Goal: Information Seeking & Learning: Understand process/instructions

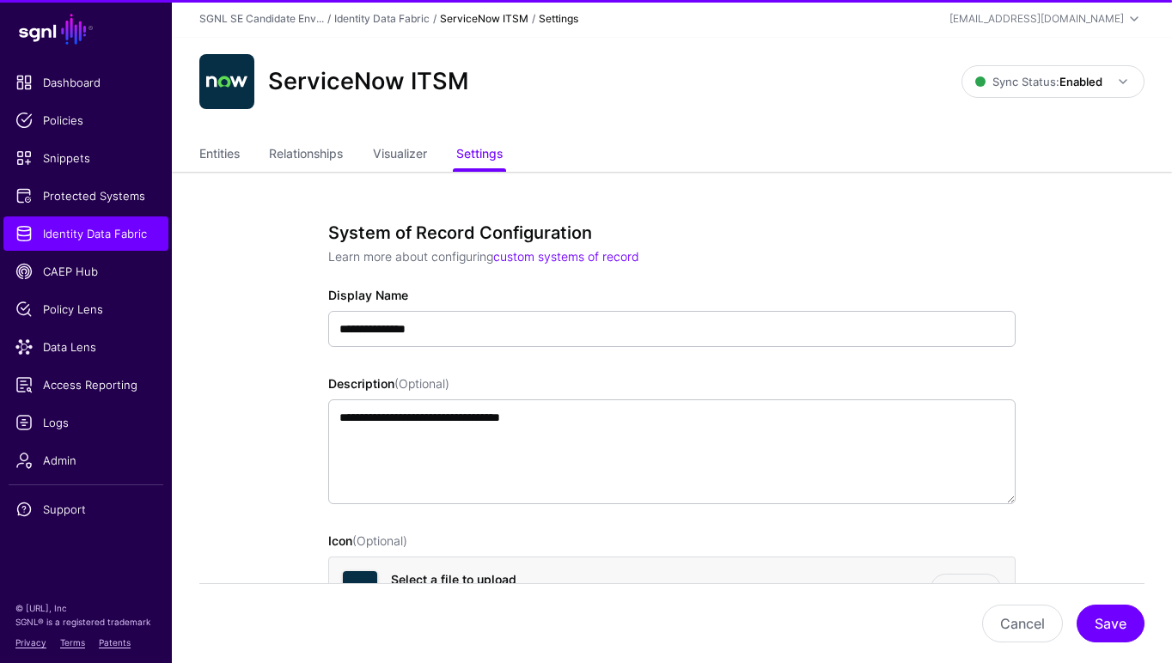
type input "**********"
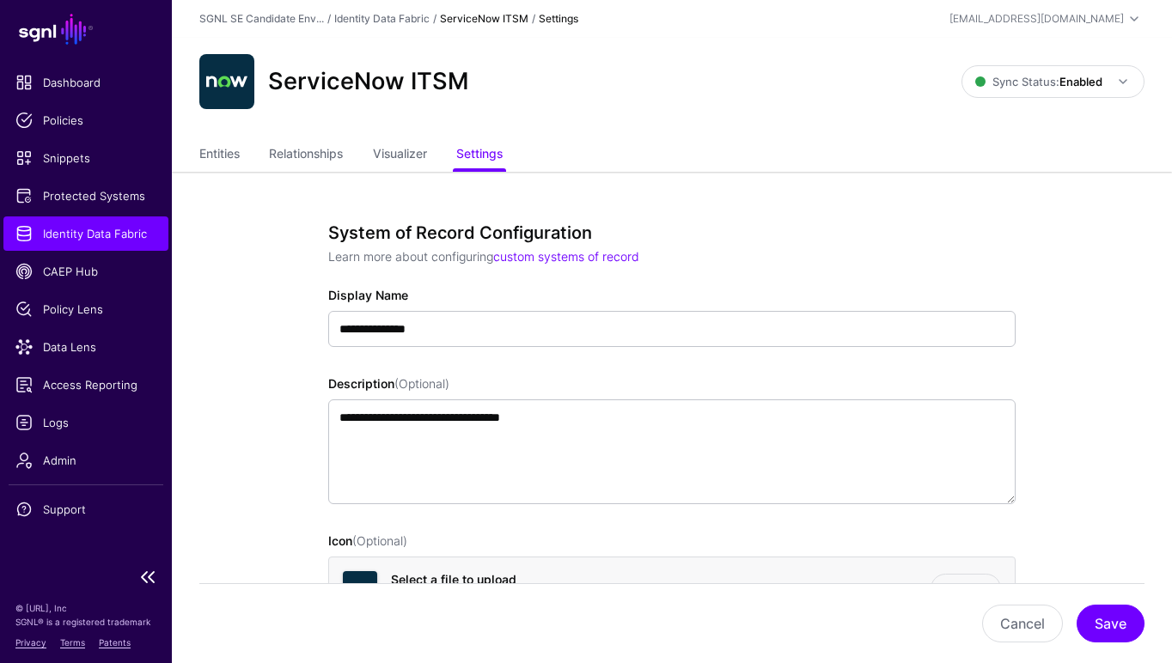
click at [64, 542] on ul "Dashboard Policies Snippets Protected Systems Identity Data Fabric CAEP Hub Pol…" at bounding box center [86, 311] width 172 height 493
click at [105, 509] on span "Support" at bounding box center [85, 509] width 141 height 17
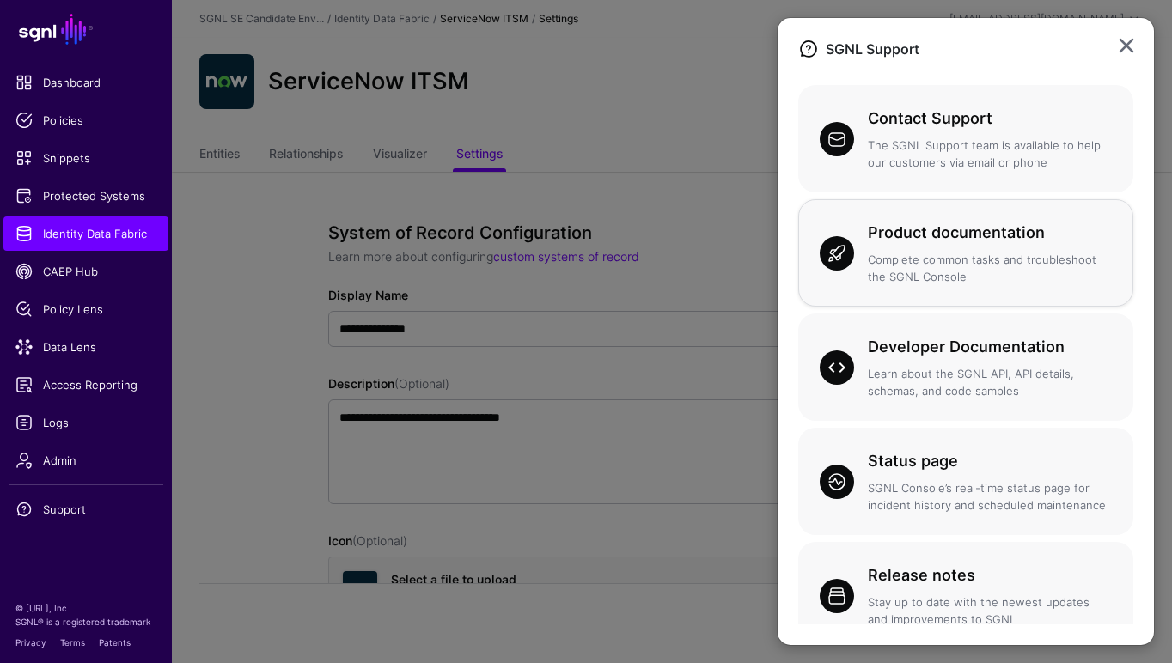
click at [883, 228] on h3 "Product documentation" at bounding box center [990, 233] width 244 height 24
click at [79, 545] on ngb-modal-window "SGNL Support Contact Support The SGNL Support team is available to help our cus…" at bounding box center [586, 331] width 1172 height 663
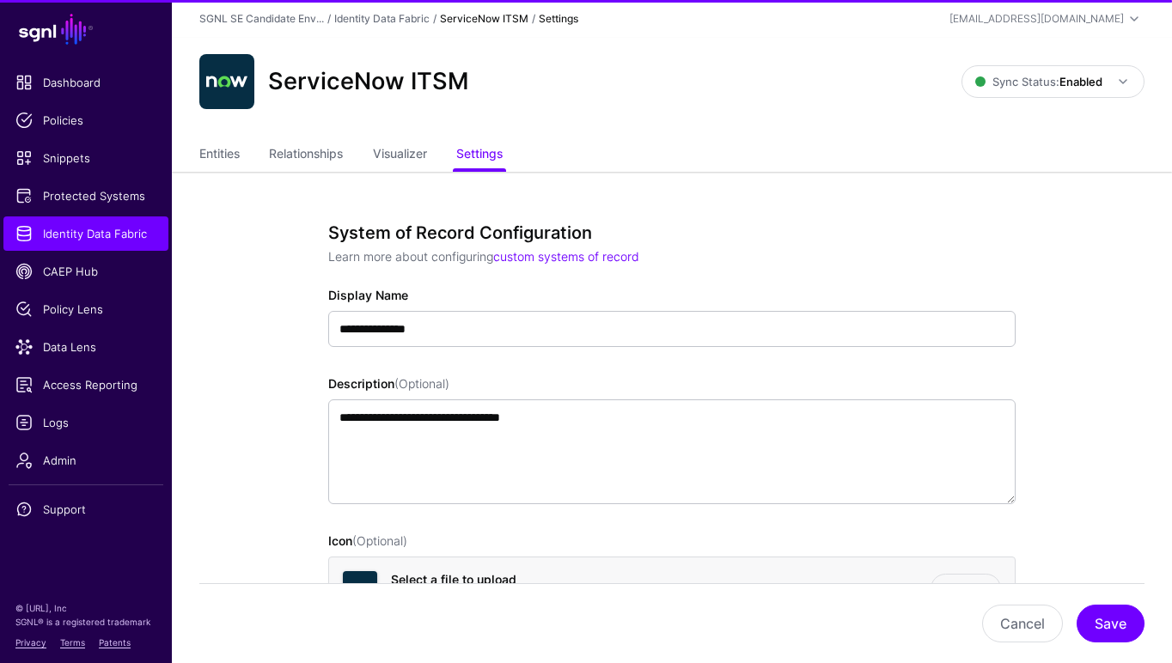
type input "**********"
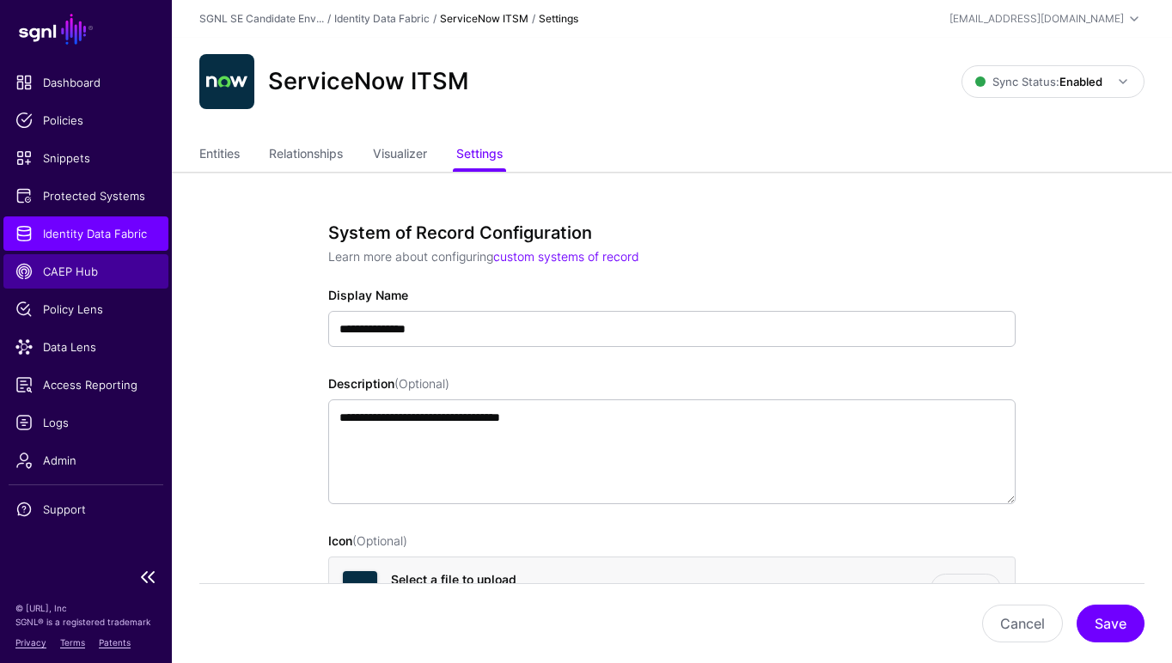
click at [53, 271] on span "CAEP Hub" at bounding box center [85, 271] width 141 height 17
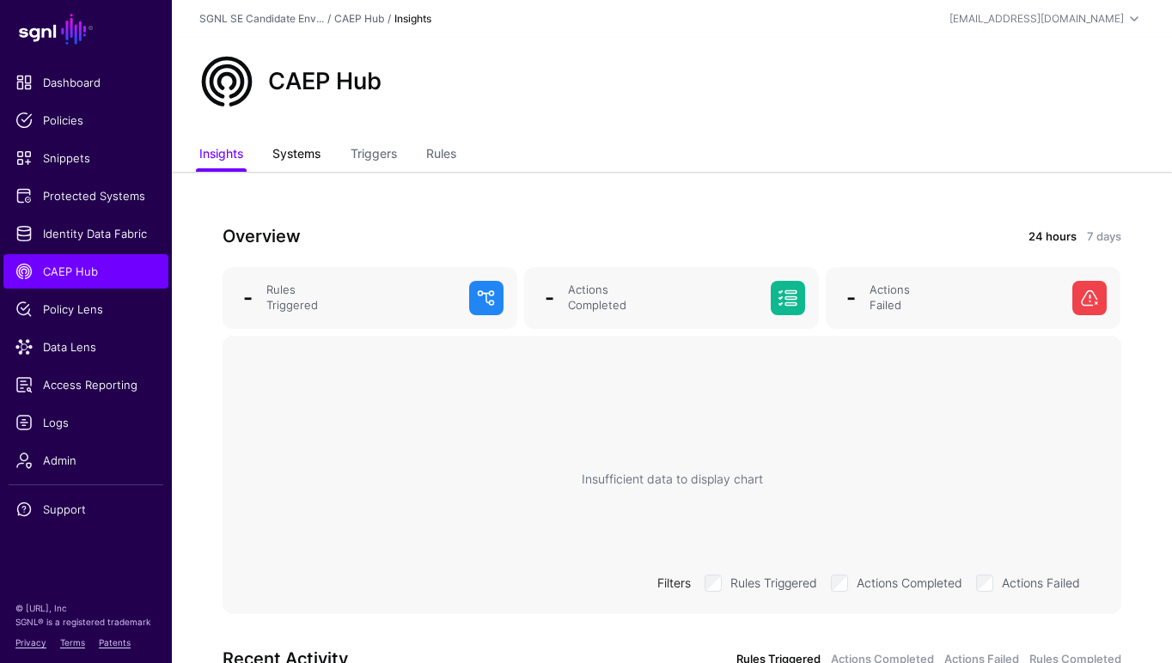
click at [294, 152] on link "Systems" at bounding box center [296, 155] width 48 height 33
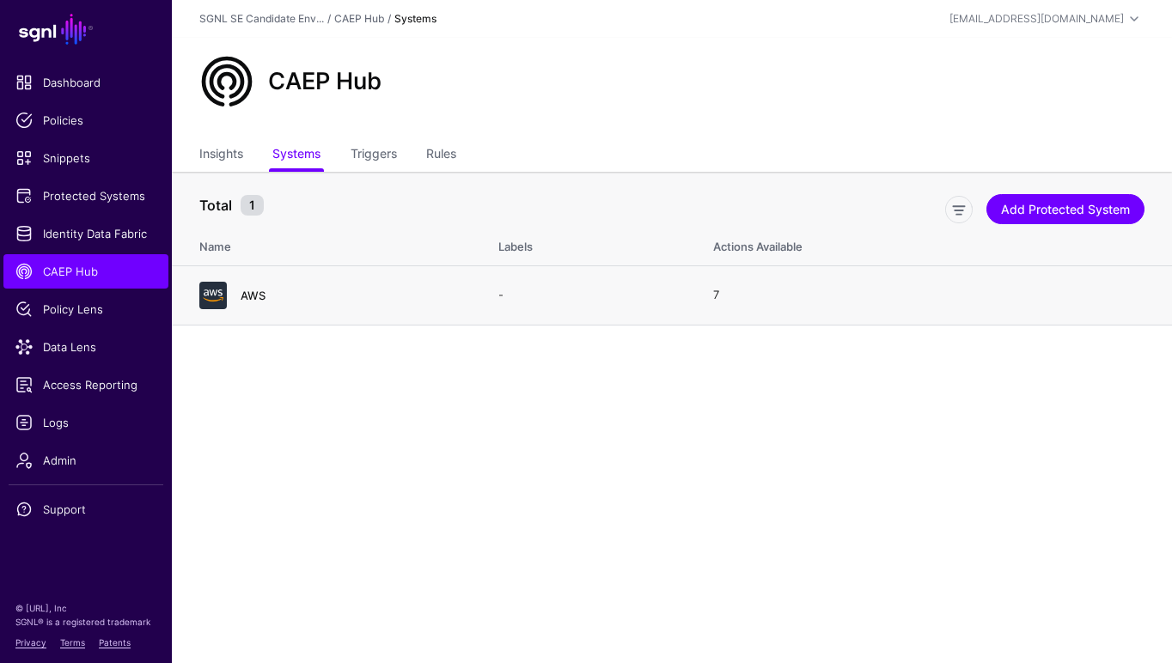
click at [252, 292] on link "AWS" at bounding box center [253, 296] width 25 height 14
click at [374, 149] on link "Triggers" at bounding box center [373, 155] width 46 height 33
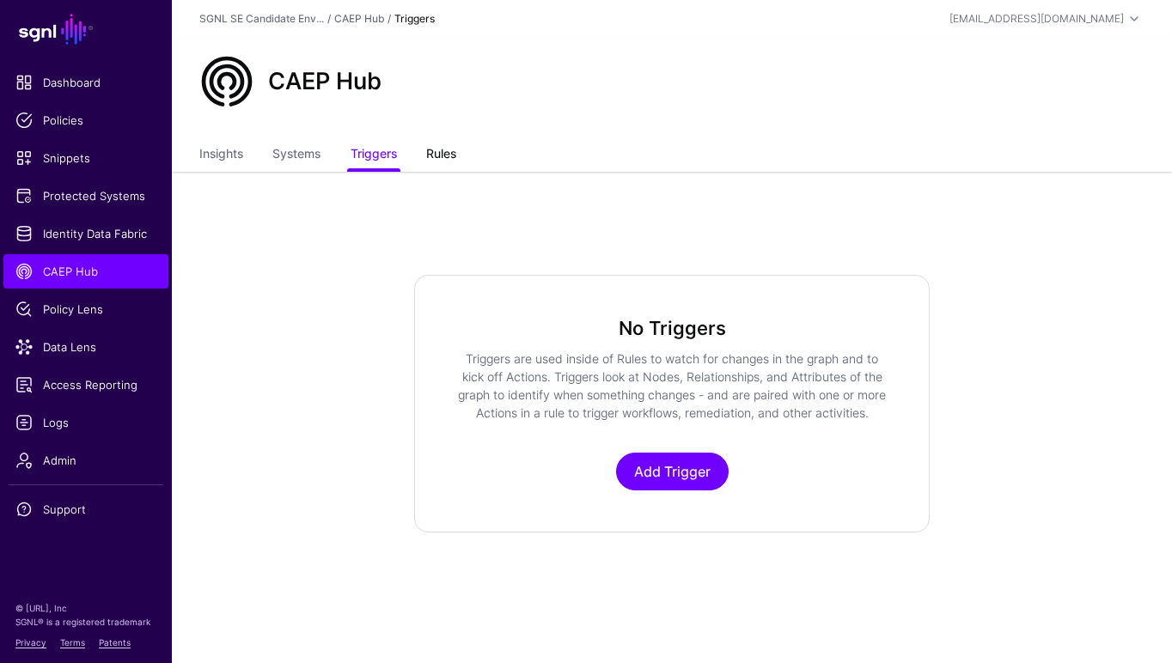
click at [434, 156] on link "Rules" at bounding box center [441, 155] width 30 height 33
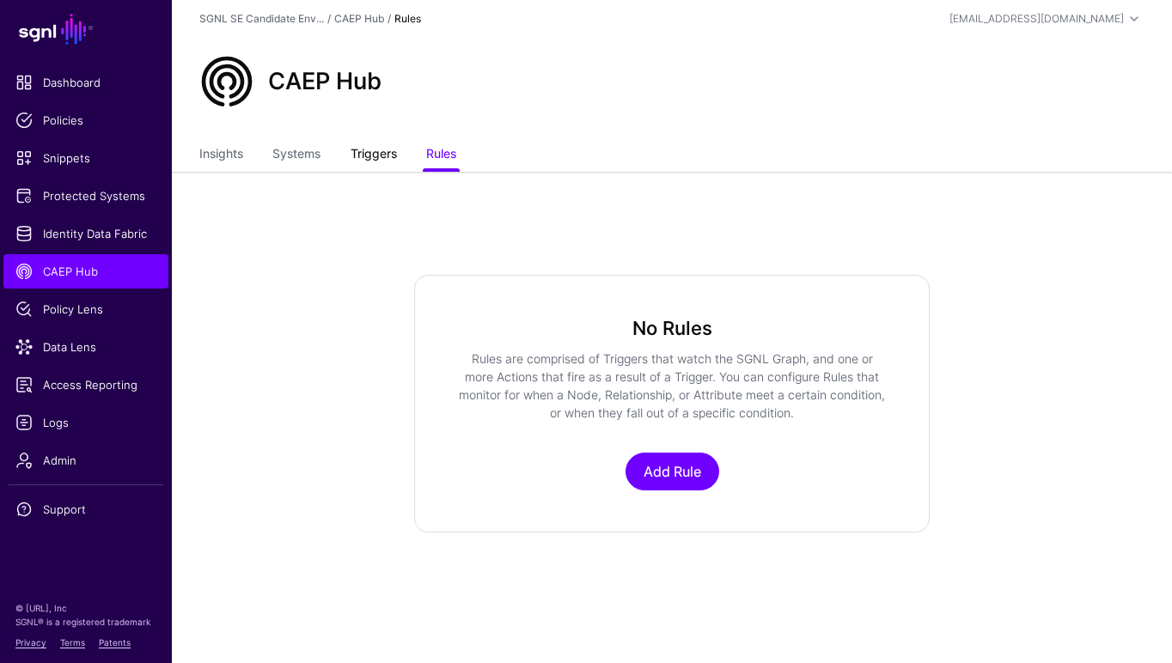
click at [378, 147] on link "Triggers" at bounding box center [373, 155] width 46 height 33
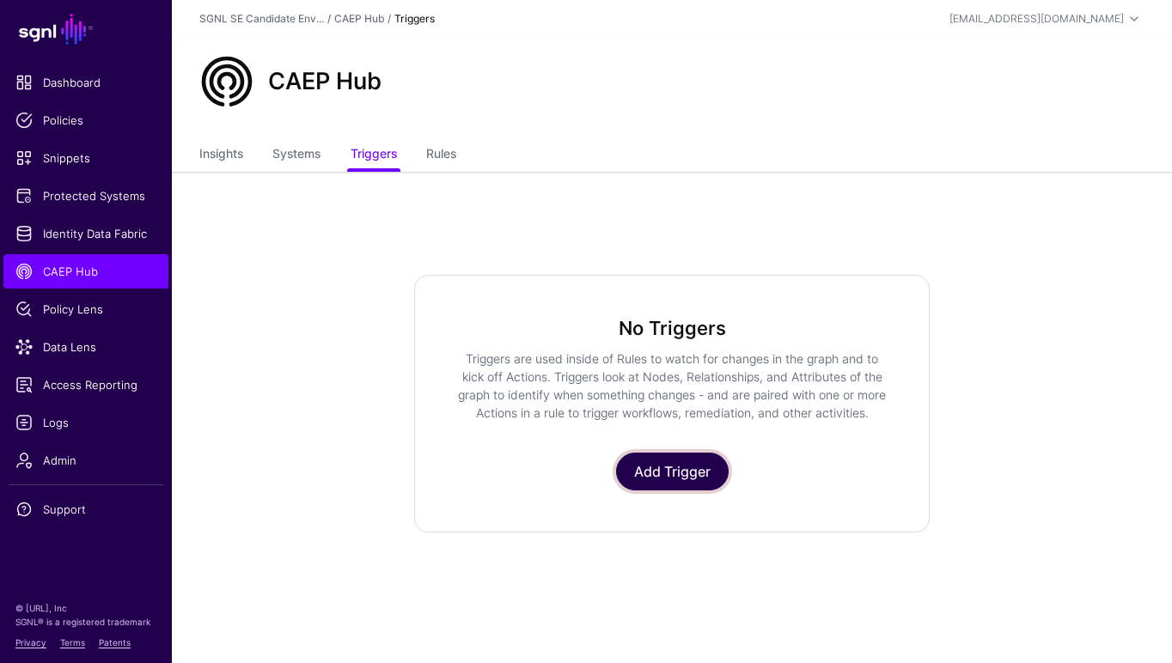
click at [644, 471] on link "Add Trigger" at bounding box center [672, 472] width 113 height 38
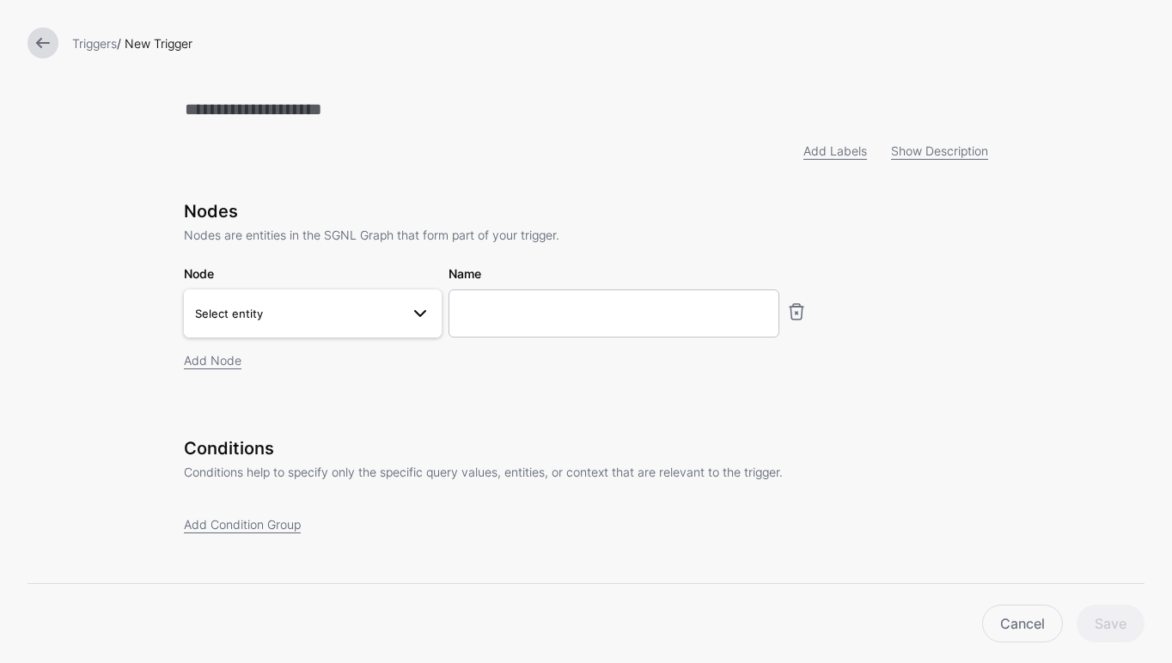
click at [411, 308] on span at bounding box center [420, 313] width 21 height 21
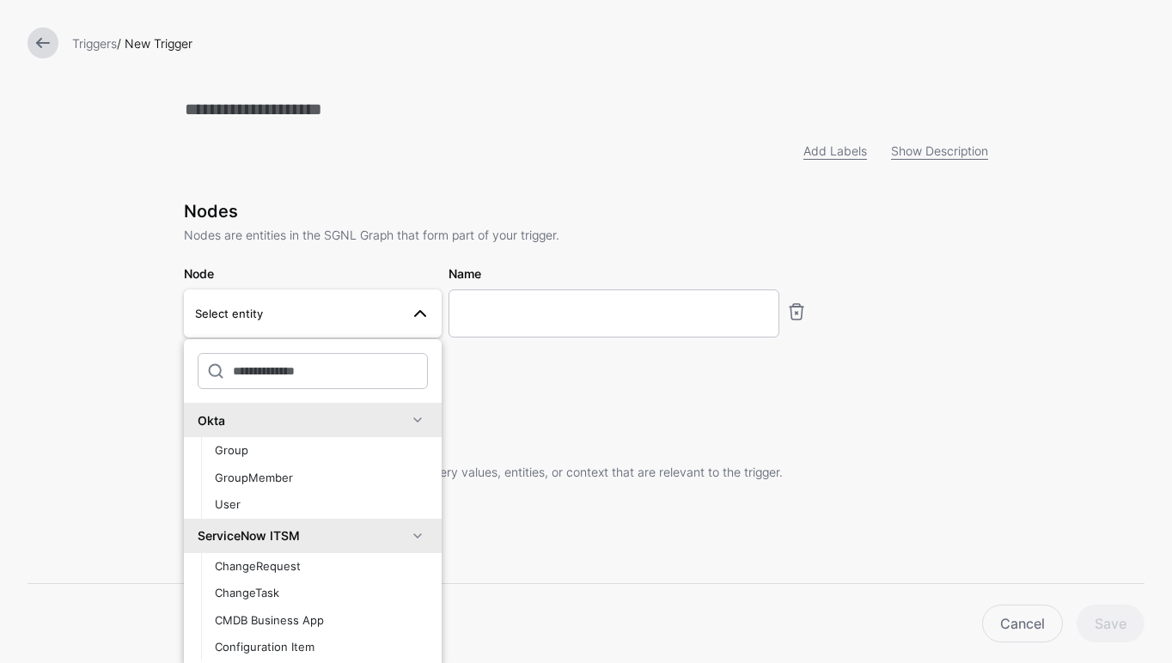
click at [146, 285] on form "Add Labels Show Description Nodes Nodes are entities in the SGNL Graph that for…" at bounding box center [586, 341] width 1172 height 682
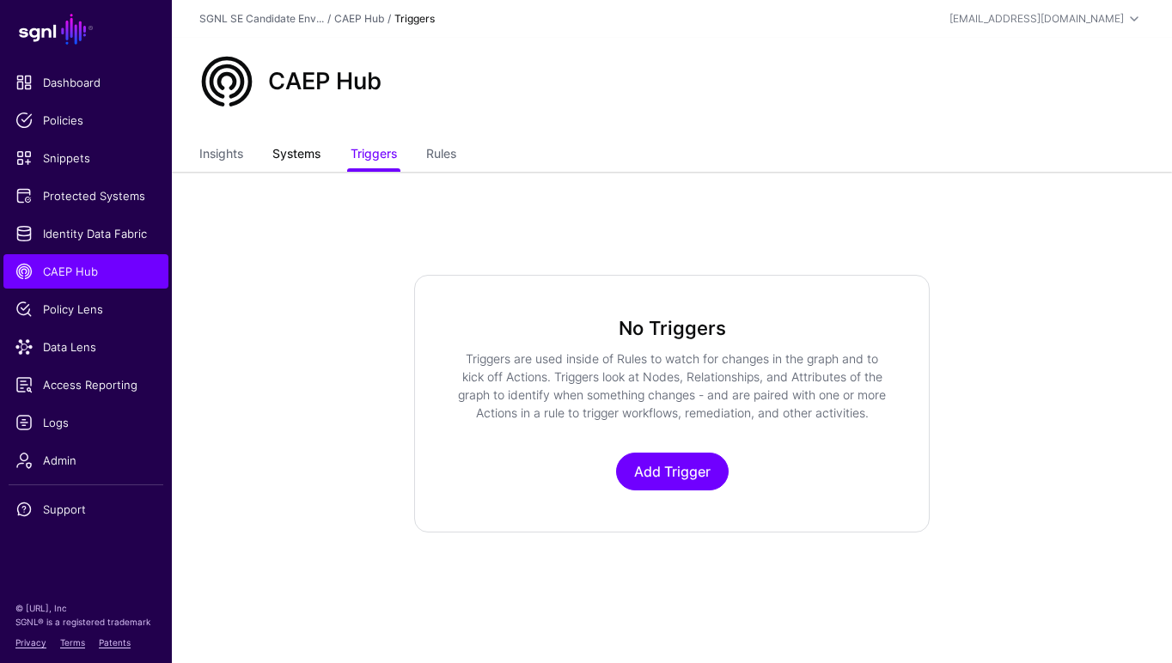
click at [297, 161] on link "Systems" at bounding box center [296, 155] width 48 height 33
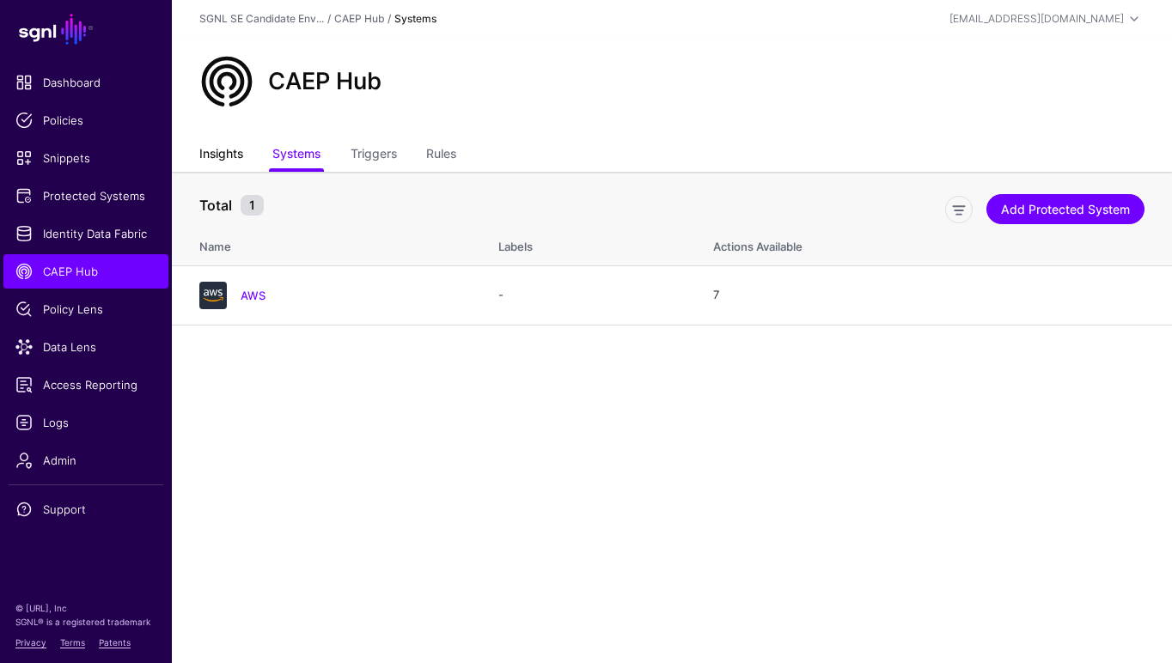
click at [228, 151] on link "Insights" at bounding box center [221, 155] width 44 height 33
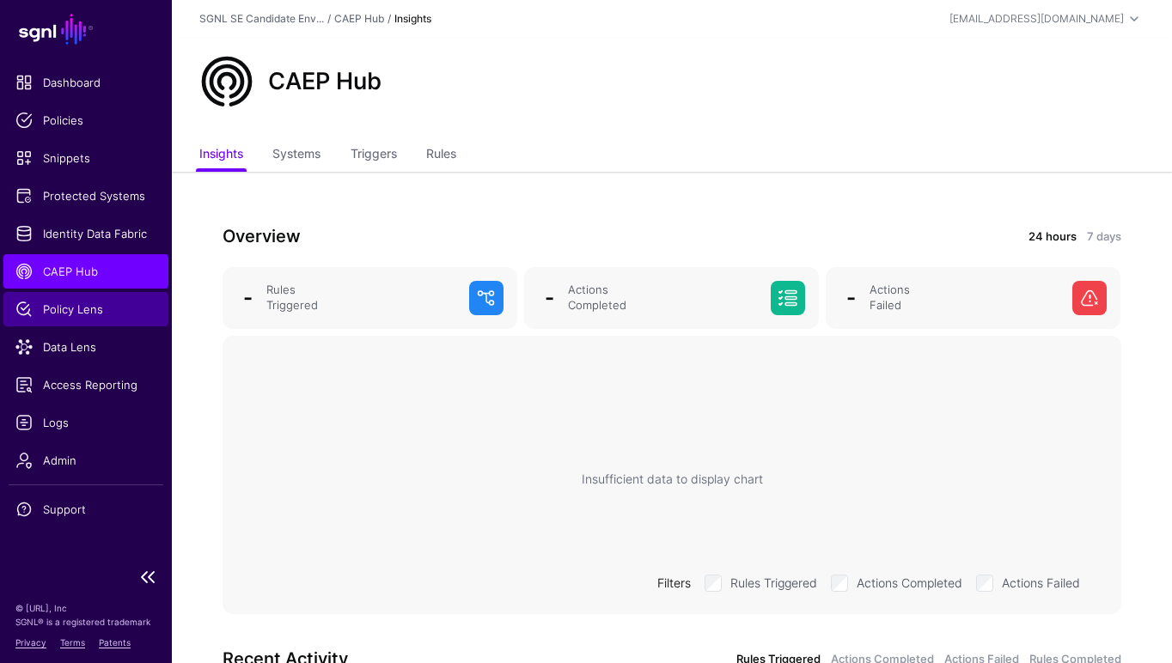
click at [59, 312] on span "Policy Lens" at bounding box center [85, 309] width 141 height 17
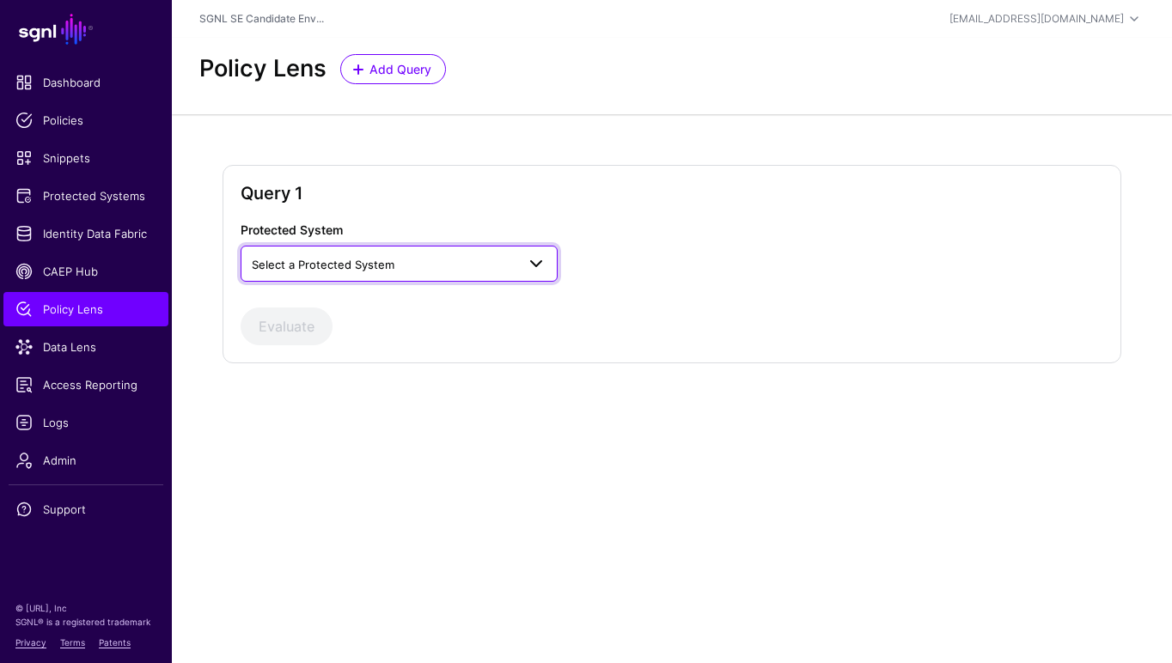
click at [326, 271] on span "Select a Protected System" at bounding box center [384, 264] width 264 height 19
click at [319, 297] on div "AWS" at bounding box center [398, 303] width 289 height 17
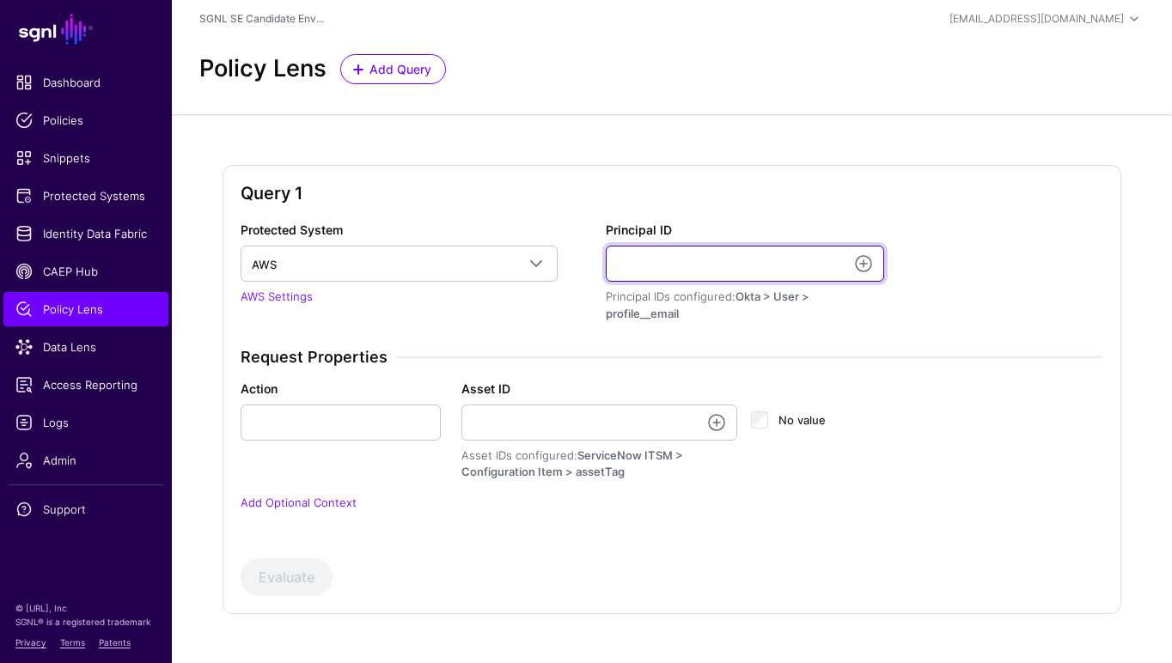
click at [654, 259] on input "Principal ID" at bounding box center [745, 264] width 278 height 36
type input "**********"
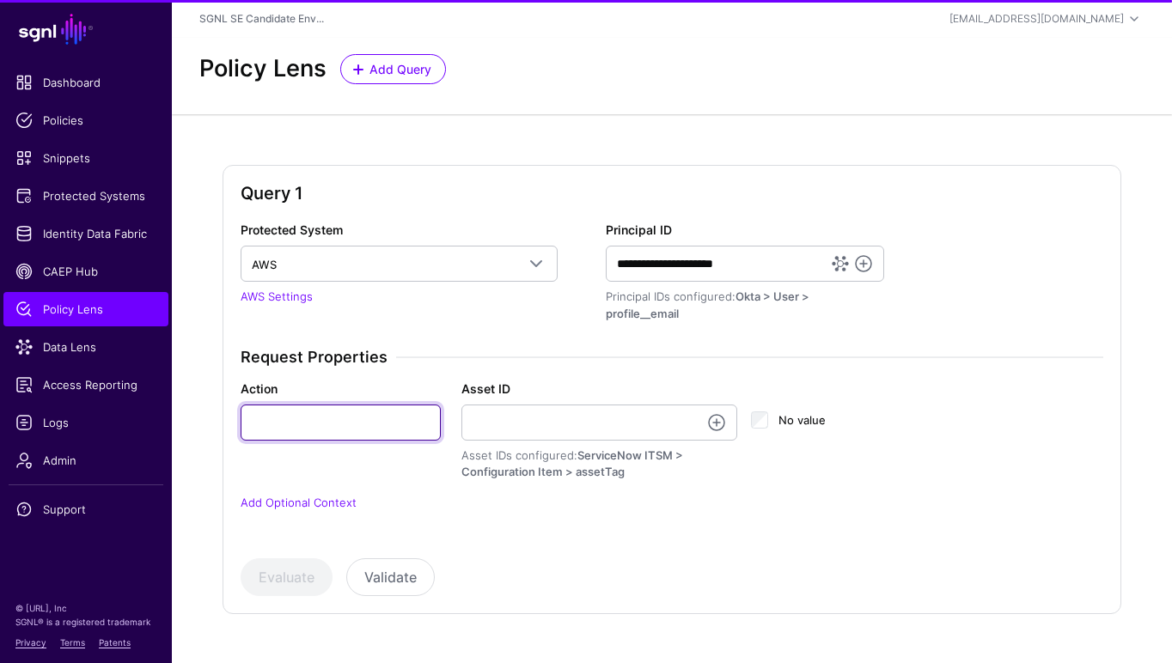
click at [308, 430] on input "Action" at bounding box center [341, 423] width 200 height 36
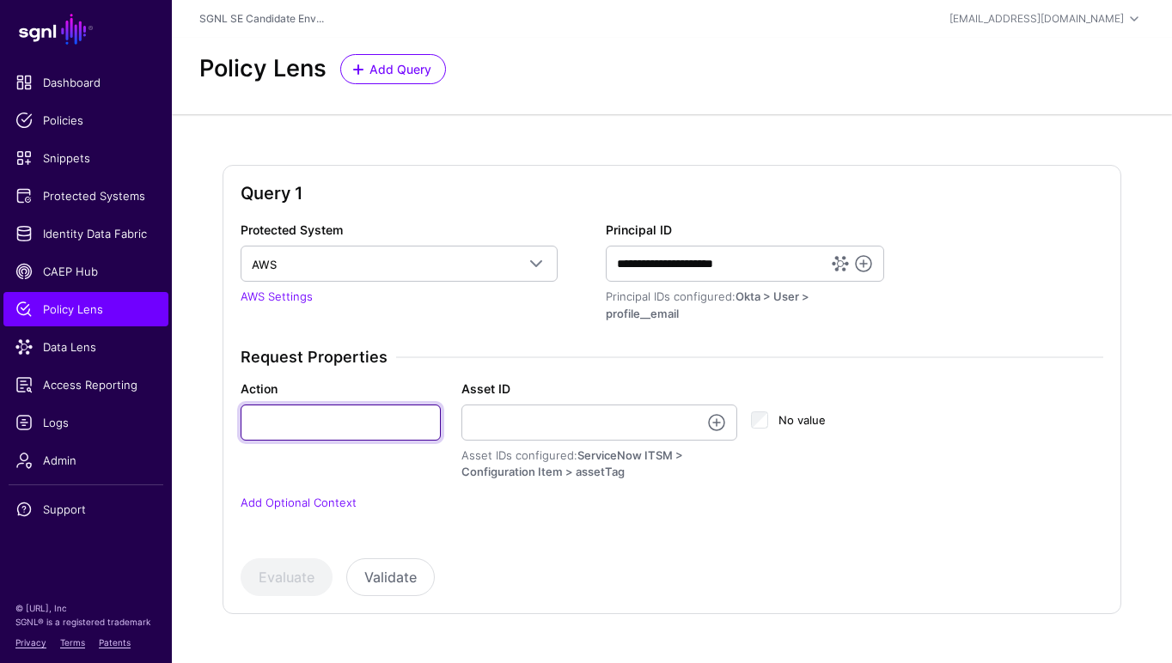
type input "******"
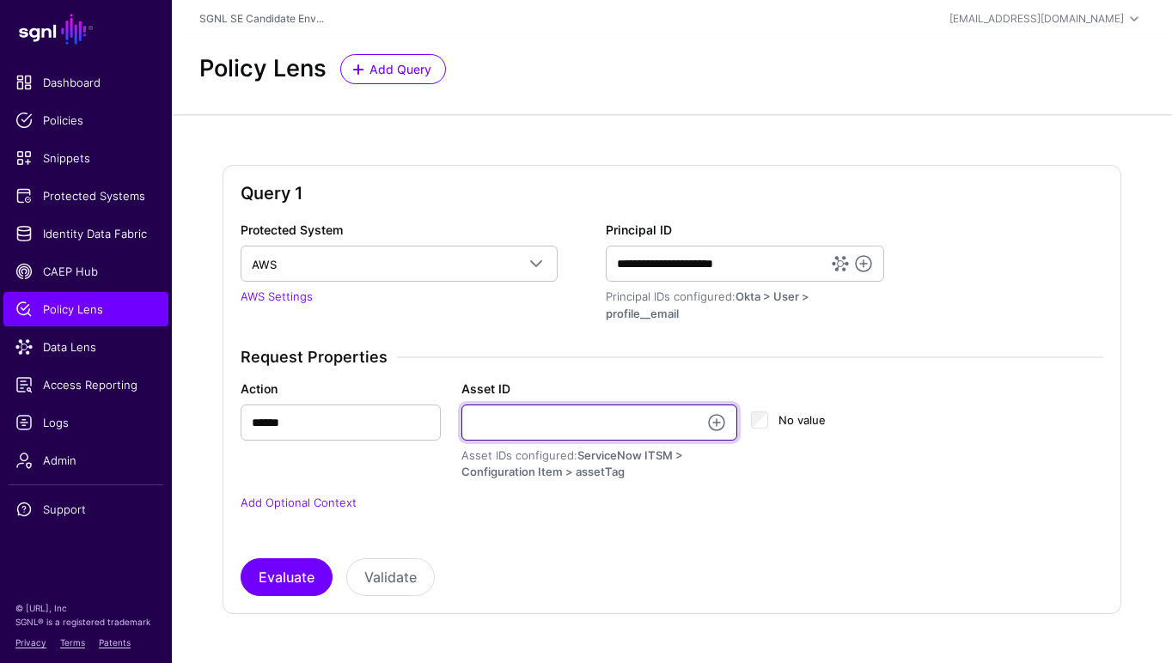
click at [513, 420] on input "Asset ID" at bounding box center [599, 423] width 276 height 36
type input "**********"
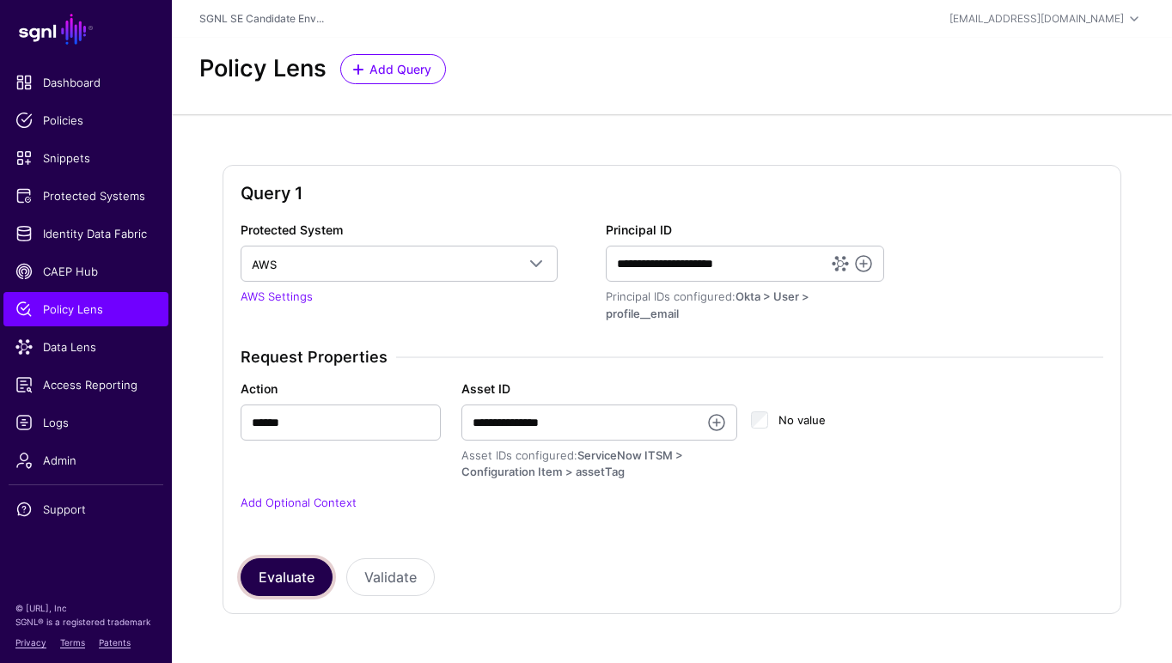
click at [279, 575] on button "Evaluate" at bounding box center [287, 577] width 92 height 38
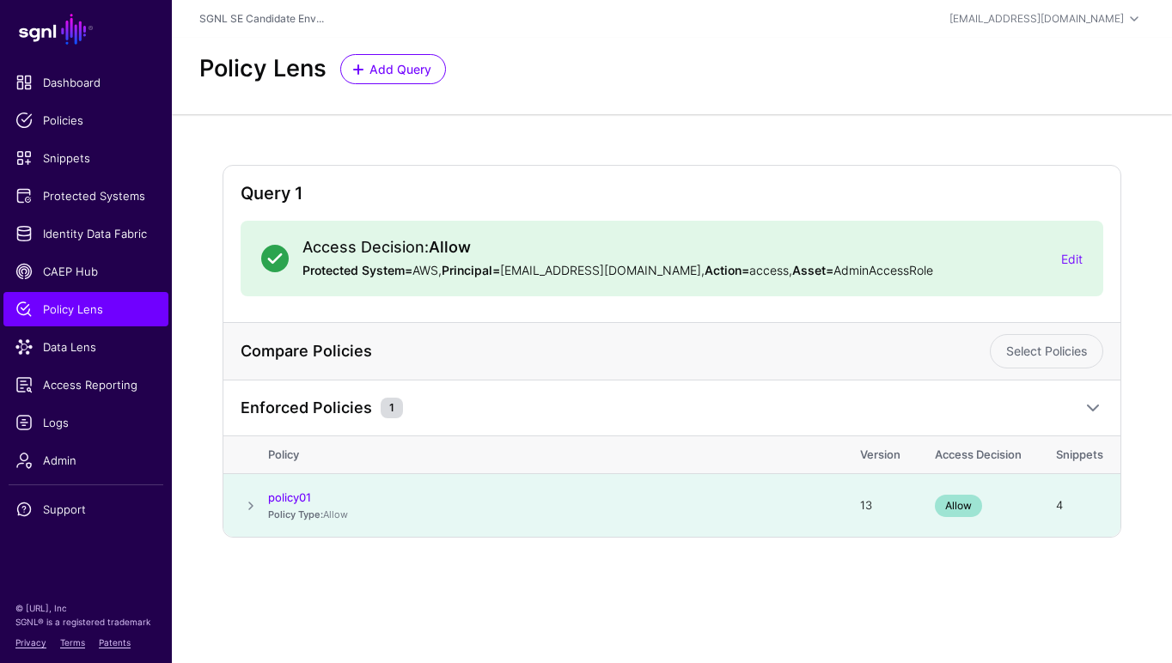
click at [249, 508] on span at bounding box center [251, 506] width 21 height 21
